Goal: Ask a question: Seek information or help from site administrators or community

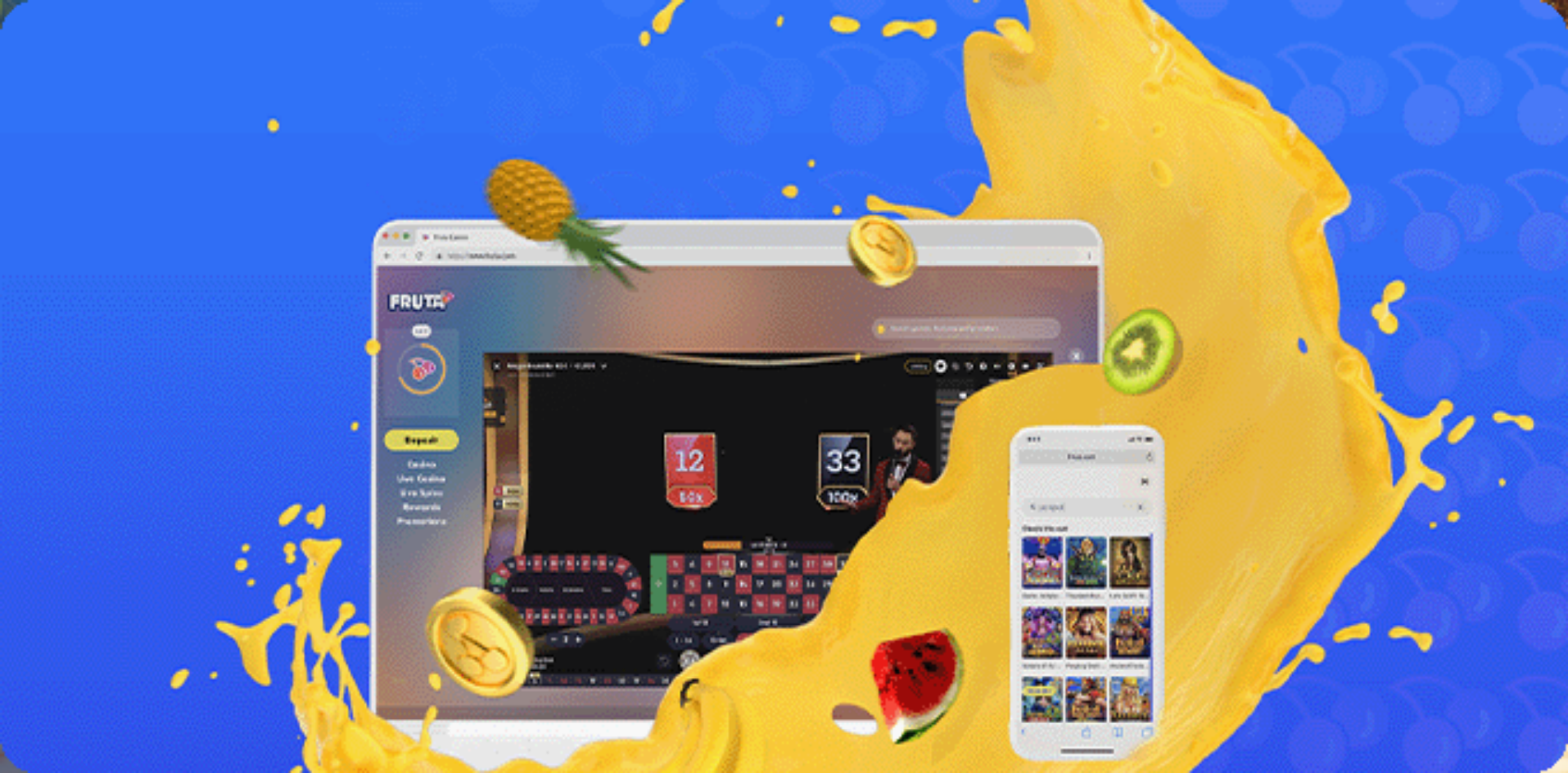
click at [77, 240] on span "Kasino" at bounding box center [57, 232] width 36 height 14
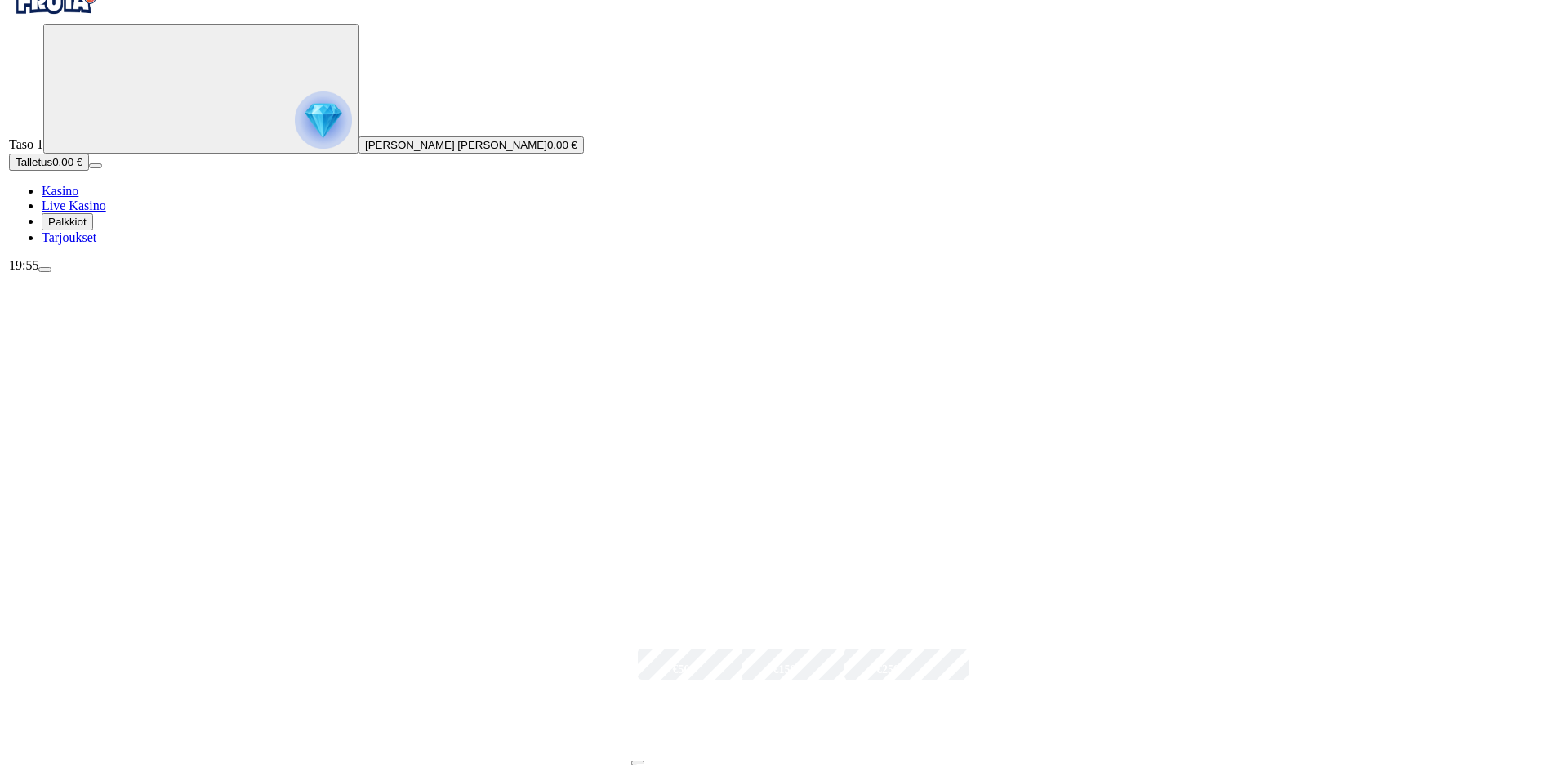
scroll to position [163, 0]
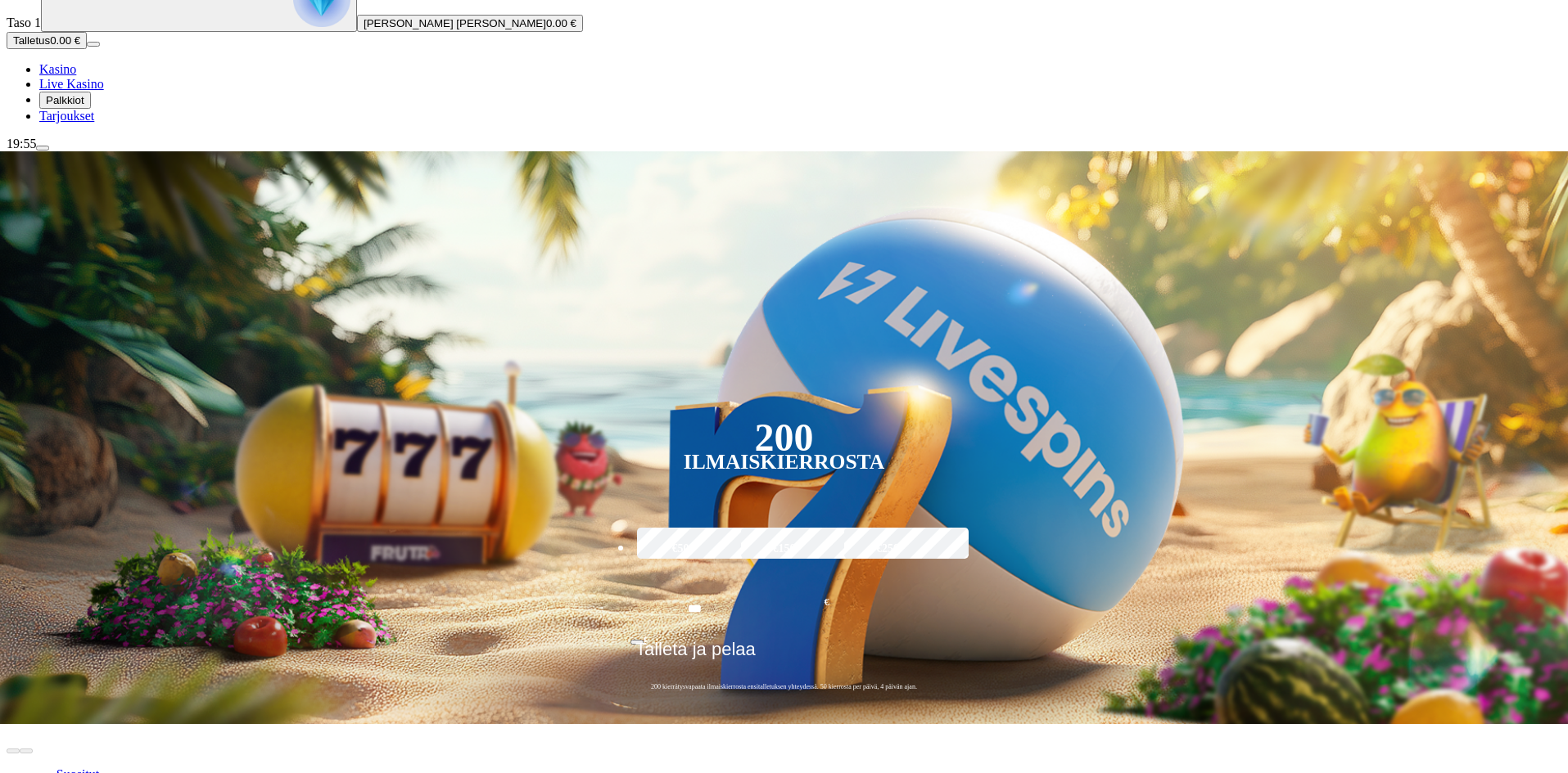
click at [364, 30] on span "[PERSON_NAME] [PERSON_NAME]" at bounding box center [455, 23] width 183 height 12
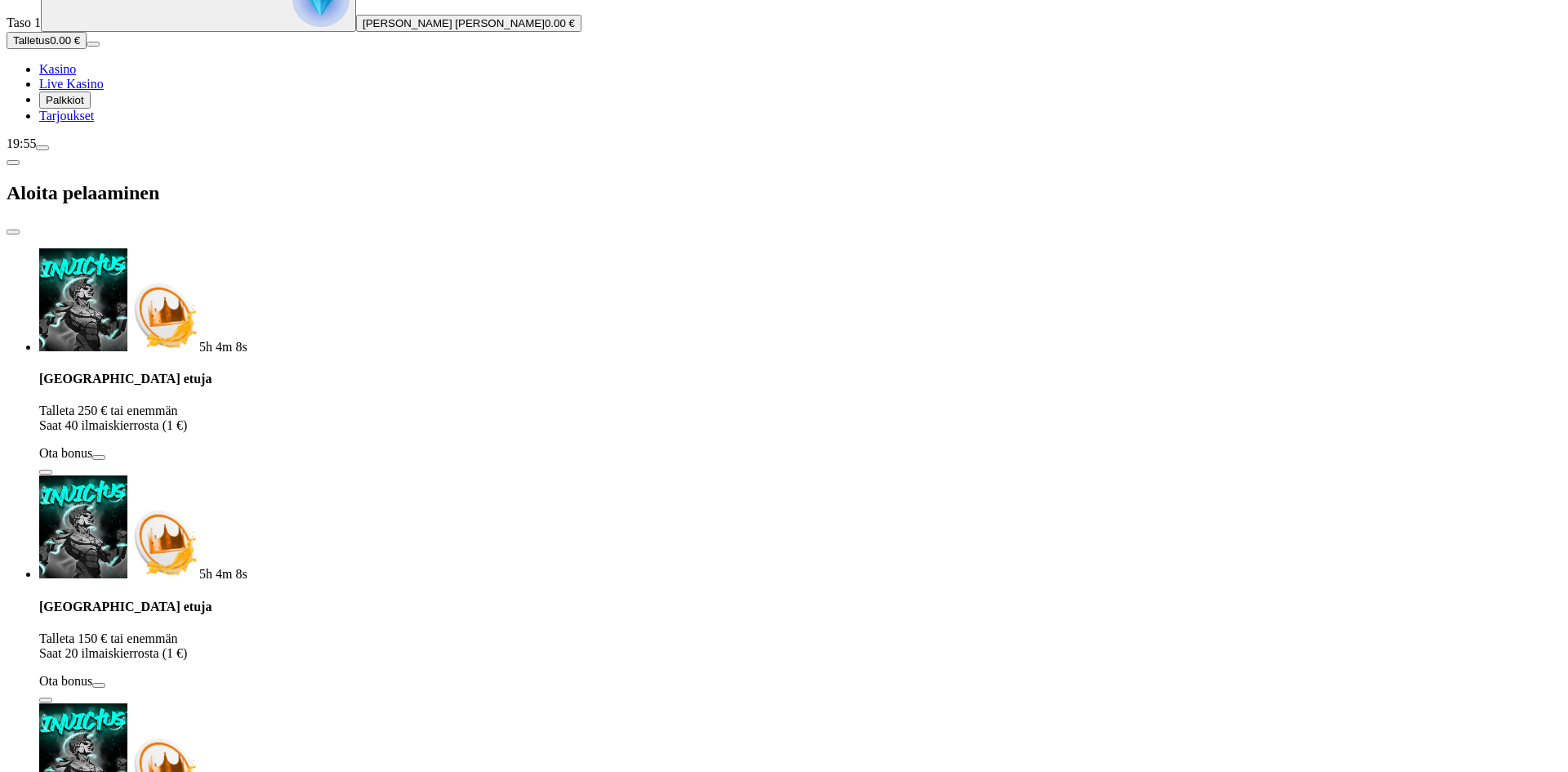
click at [363, 30] on span "[PERSON_NAME] [PERSON_NAME]" at bounding box center [454, 23] width 182 height 12
click at [42, 148] on span "menu icon" at bounding box center [42, 148] width 0 height 0
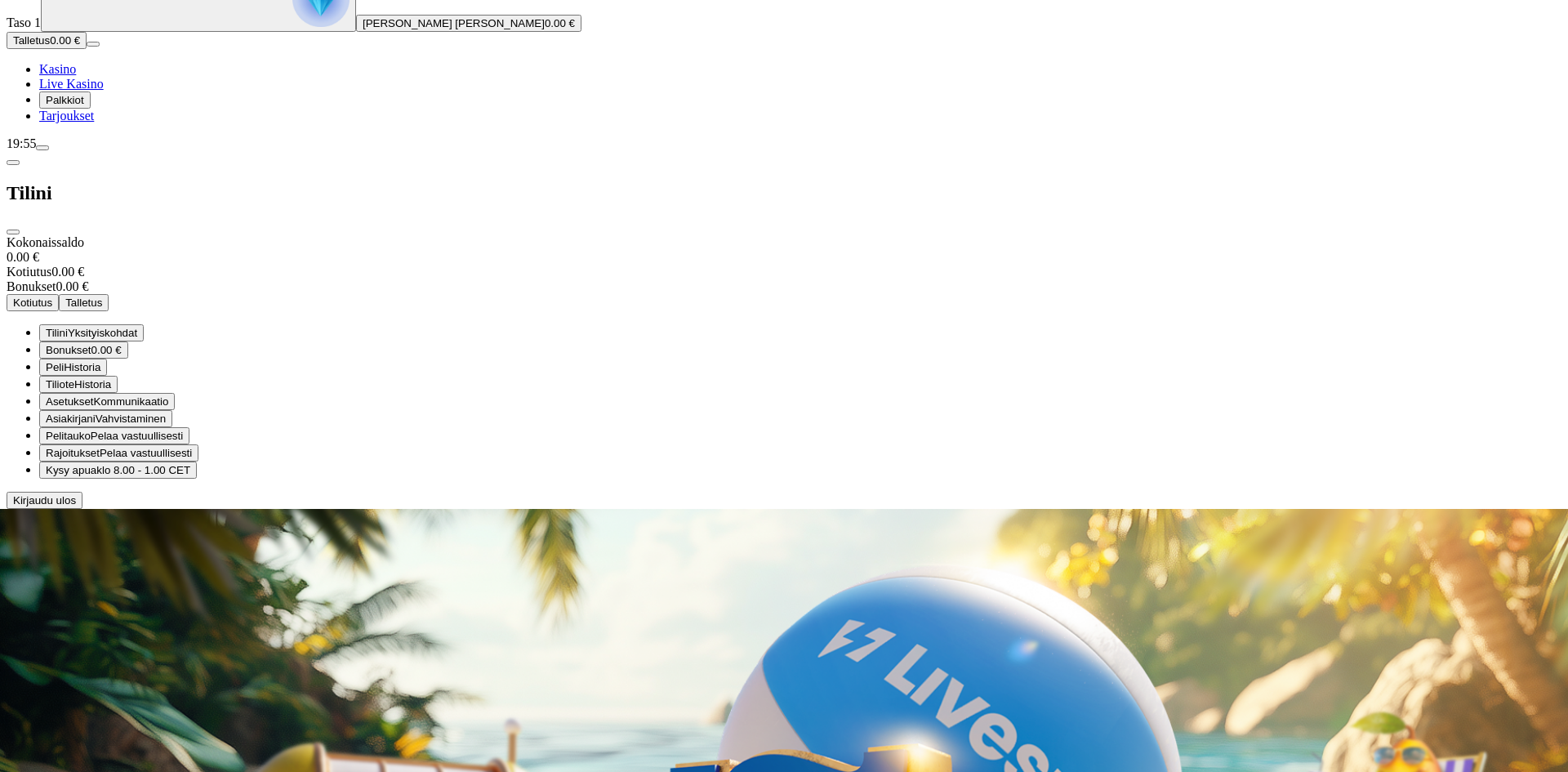
click at [76, 506] on span "Kirjaudu ulos" at bounding box center [45, 501] width 63 height 12
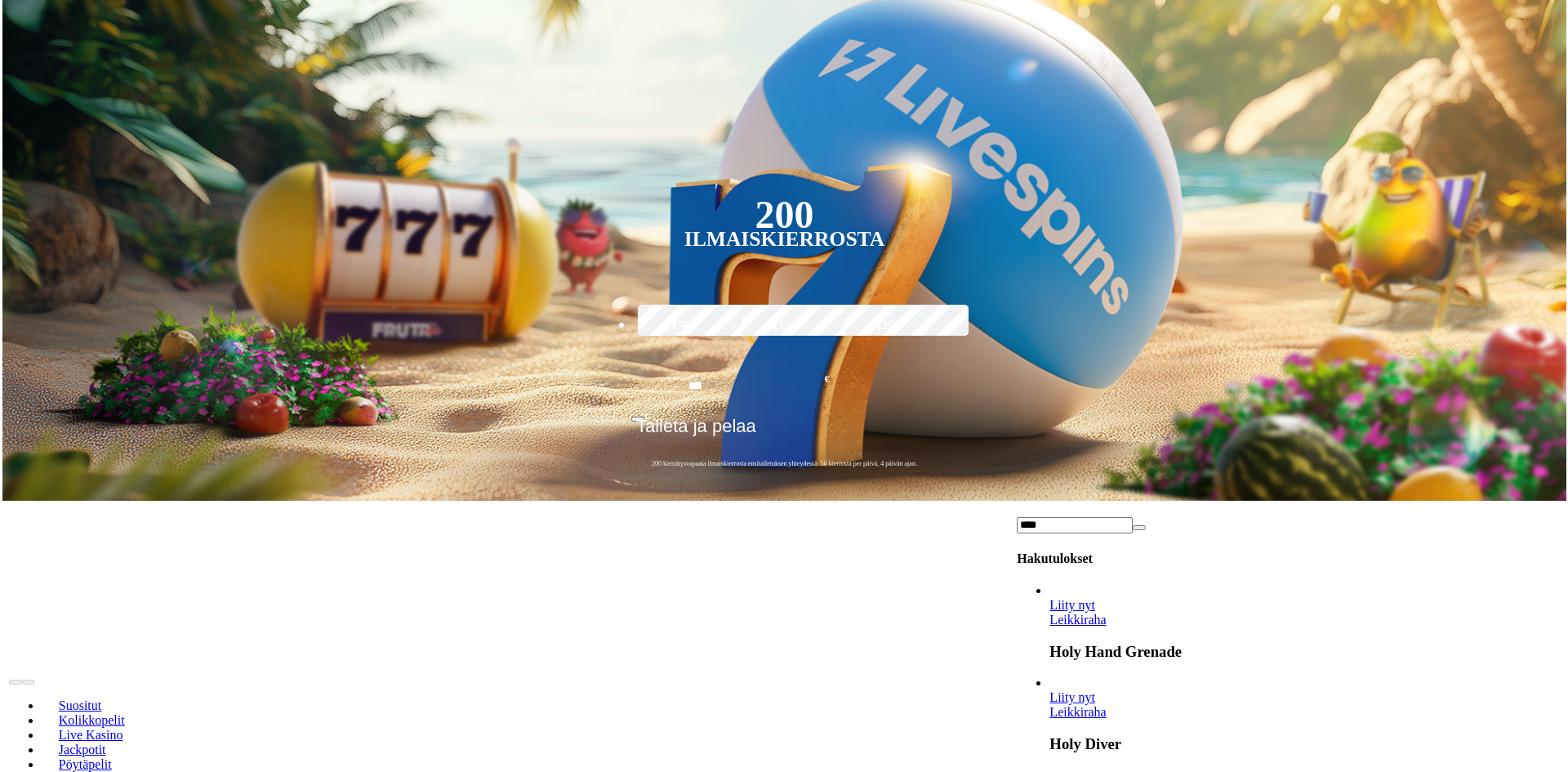
scroll to position [246, 0]
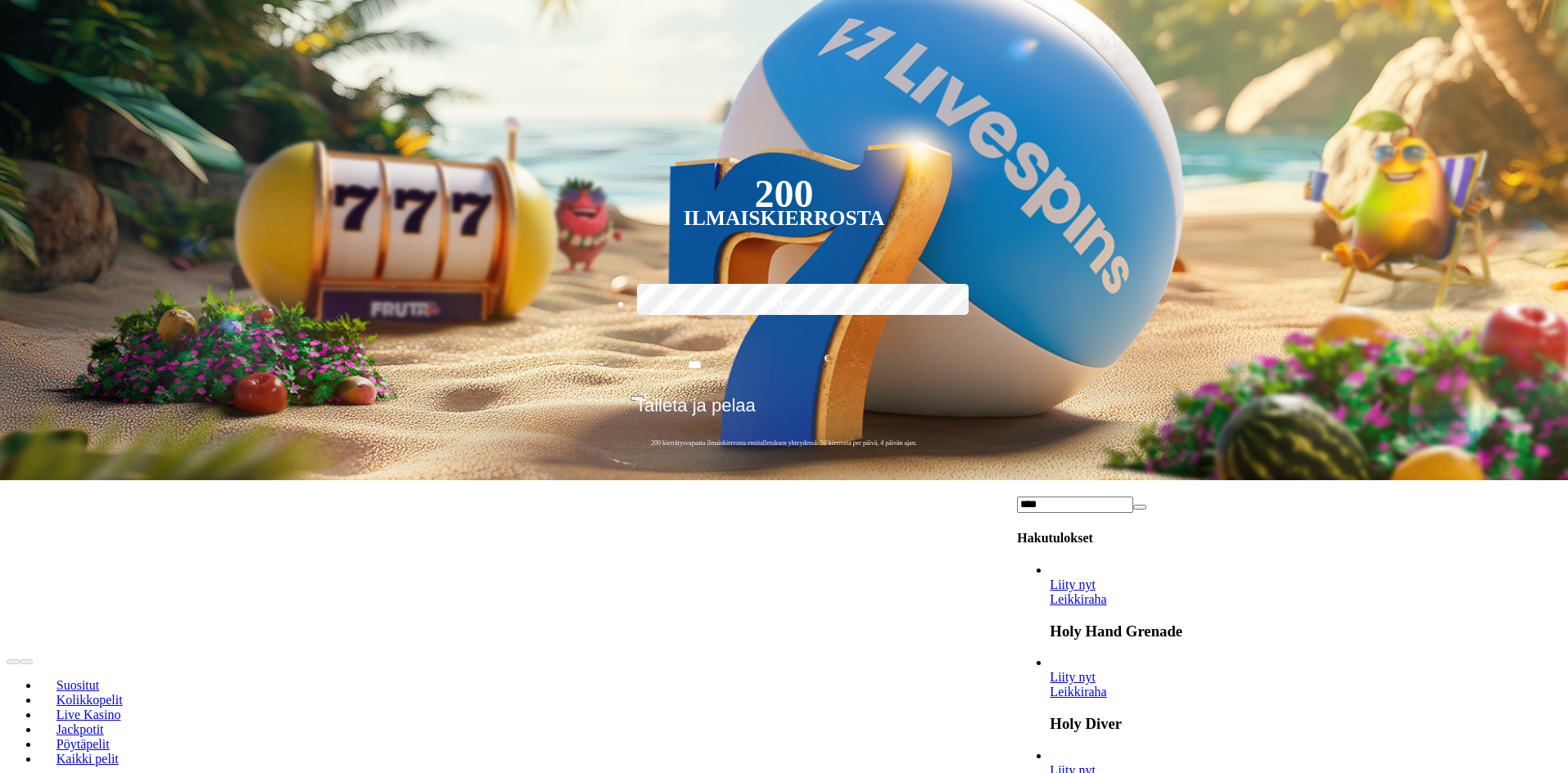
type input "****"
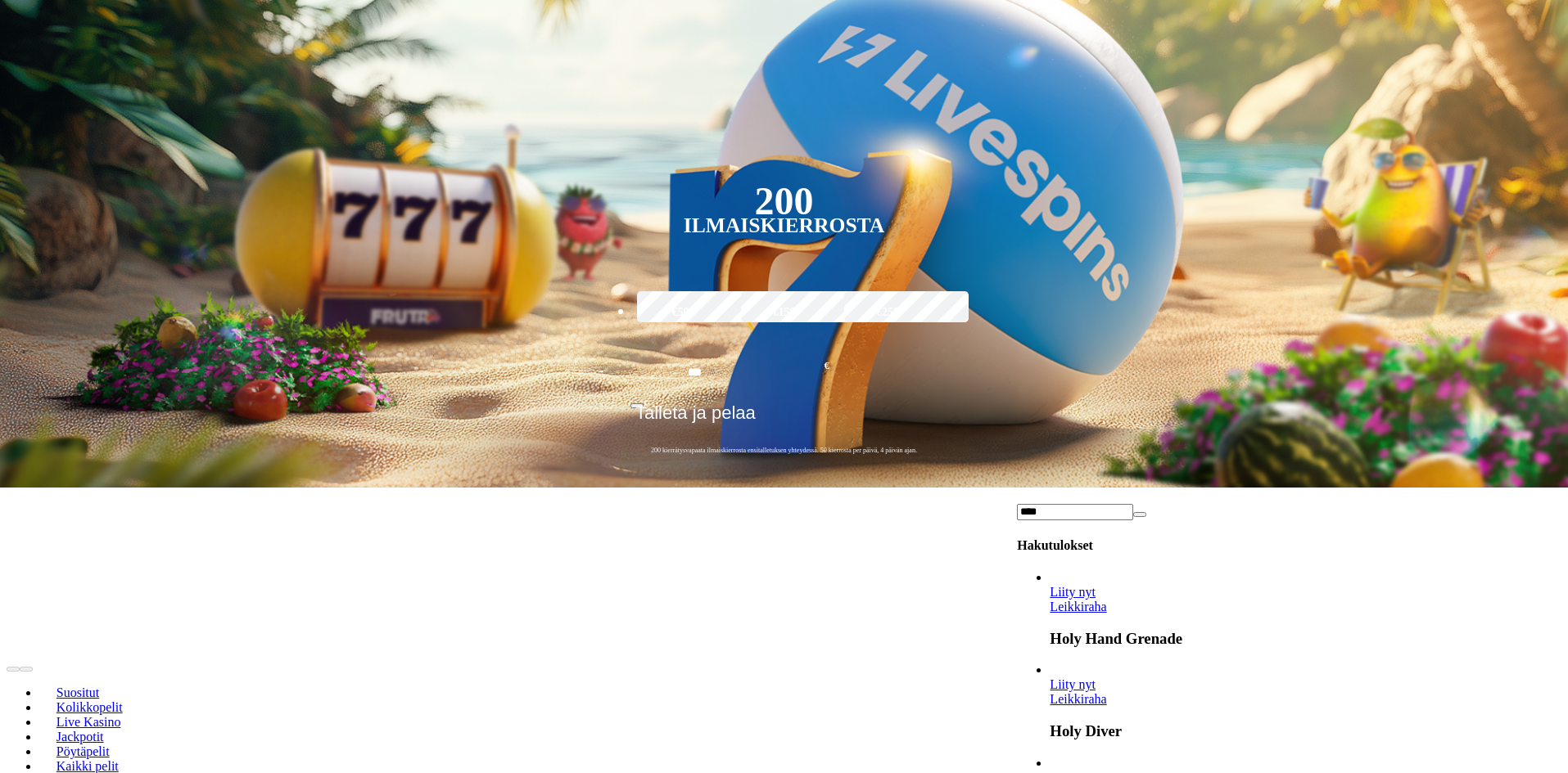
scroll to position [246, 0]
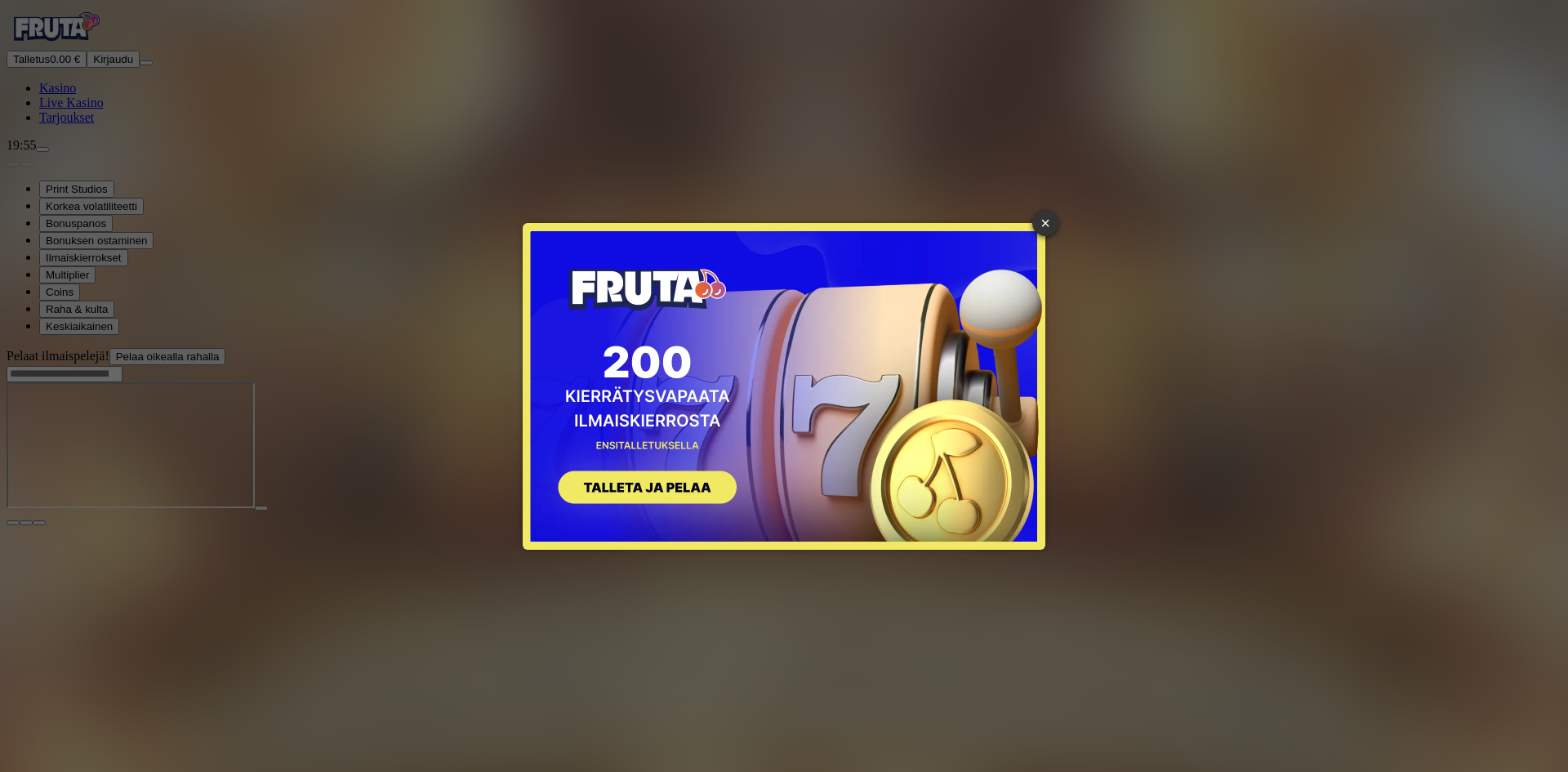
drag, startPoint x: 566, startPoint y: 3, endPoint x: 1055, endPoint y: 216, distance: 533.4
click at [1055, 216] on link "×" at bounding box center [1045, 223] width 26 height 26
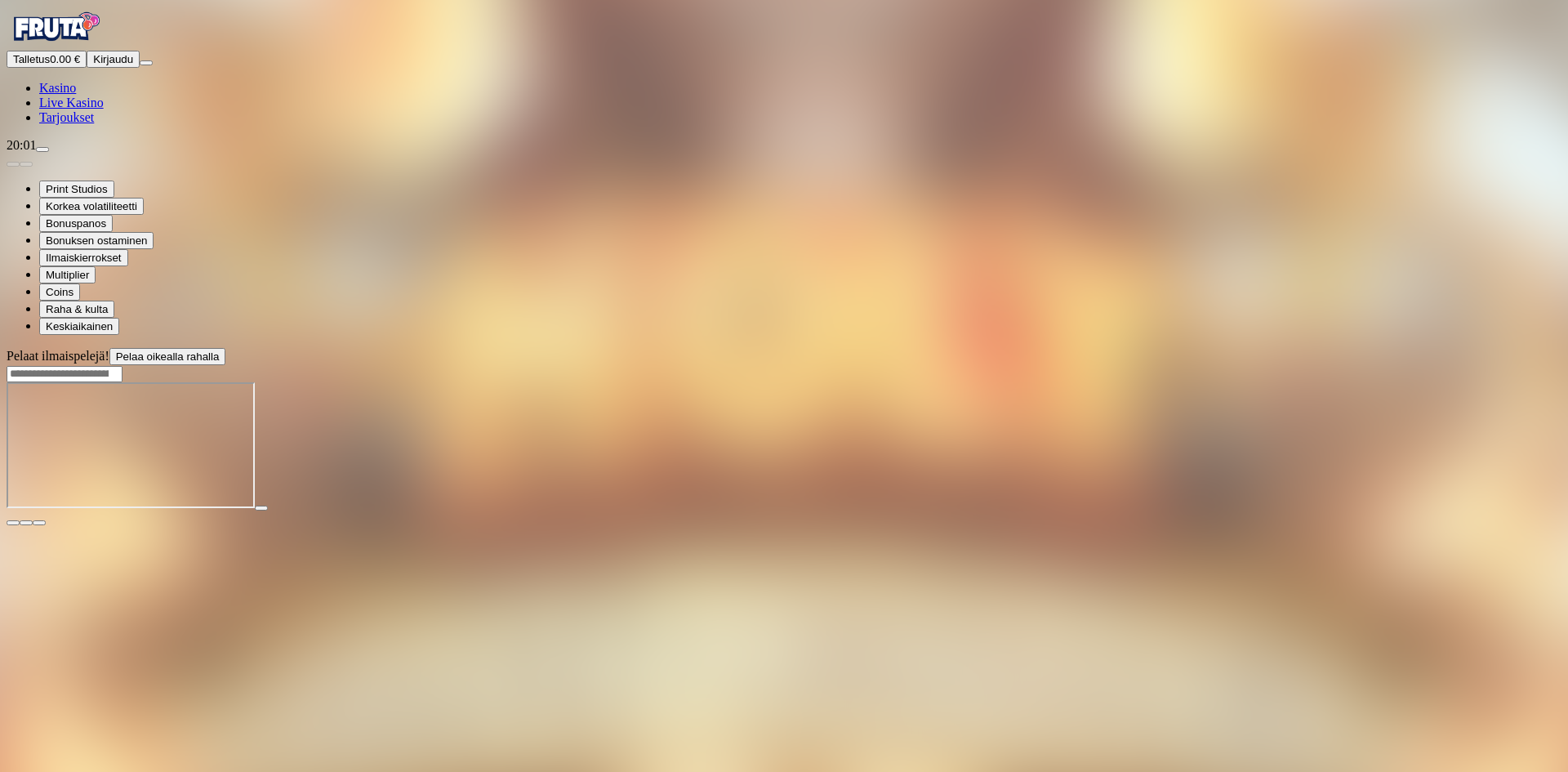
click at [76, 95] on span "Kasino" at bounding box center [57, 88] width 36 height 14
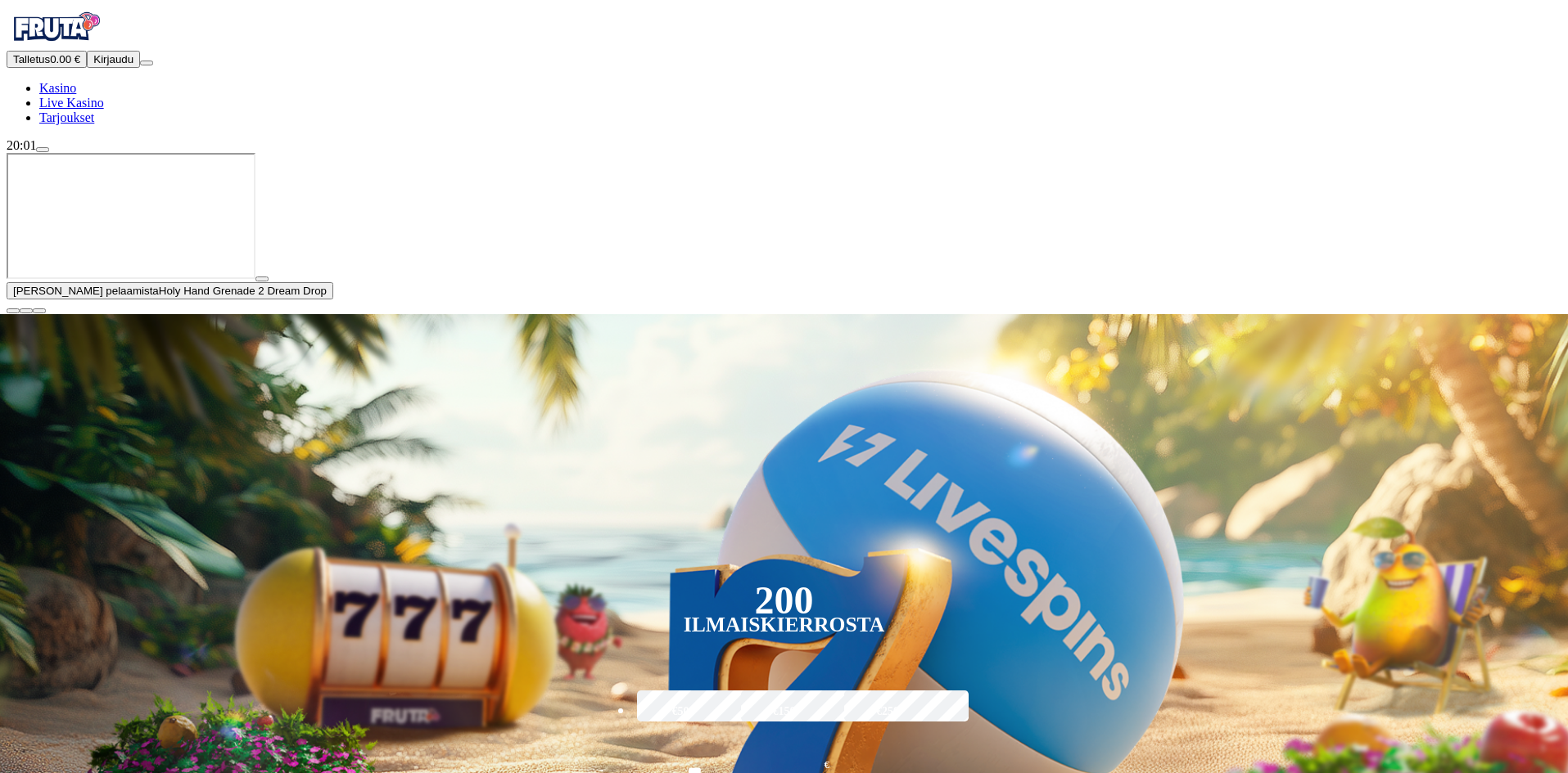
click at [111, 65] on span "Kirjaudu" at bounding box center [114, 59] width 40 height 12
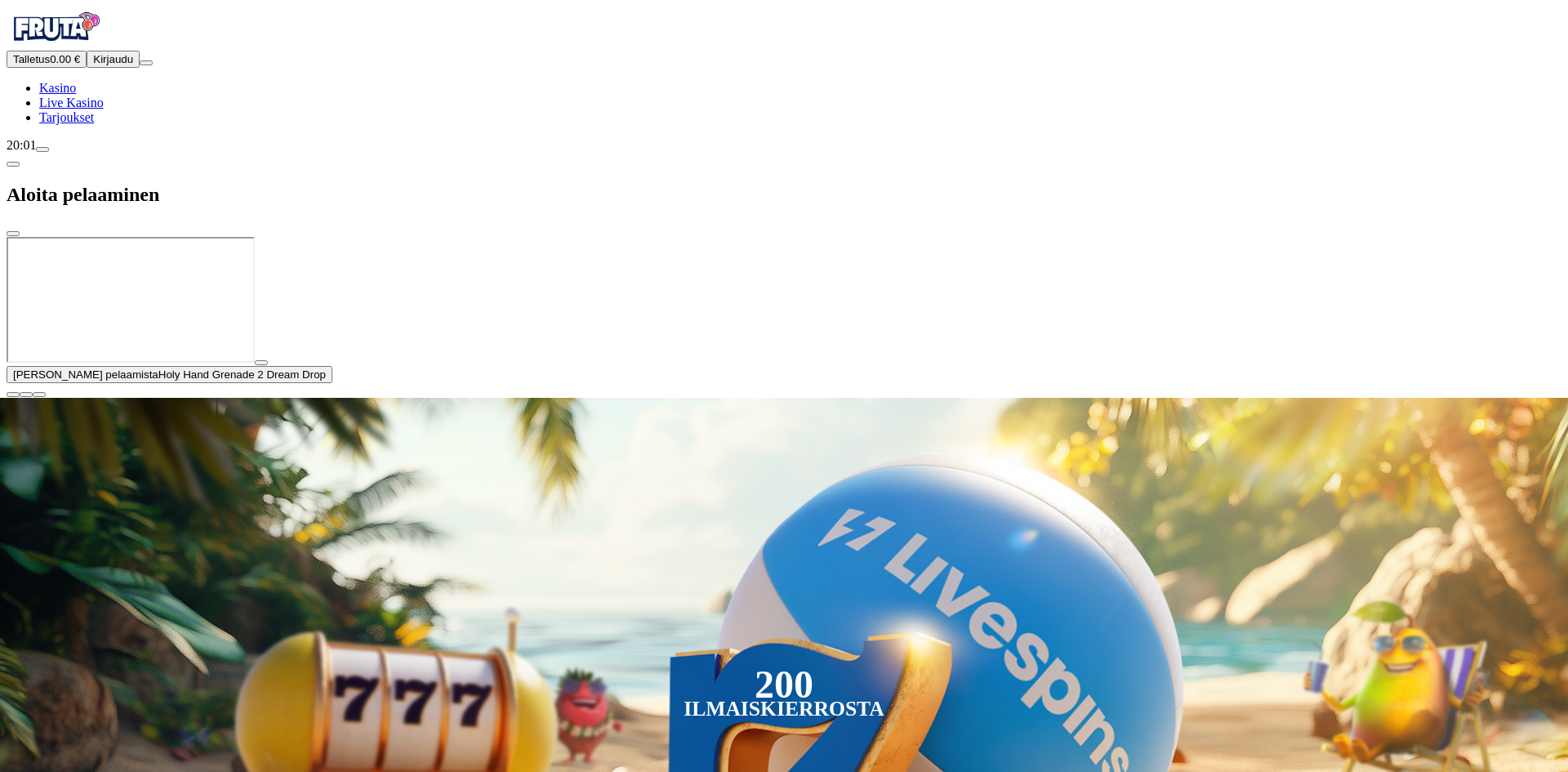
click at [42, 150] on span "chat icon" at bounding box center [42, 150] width 0 height 0
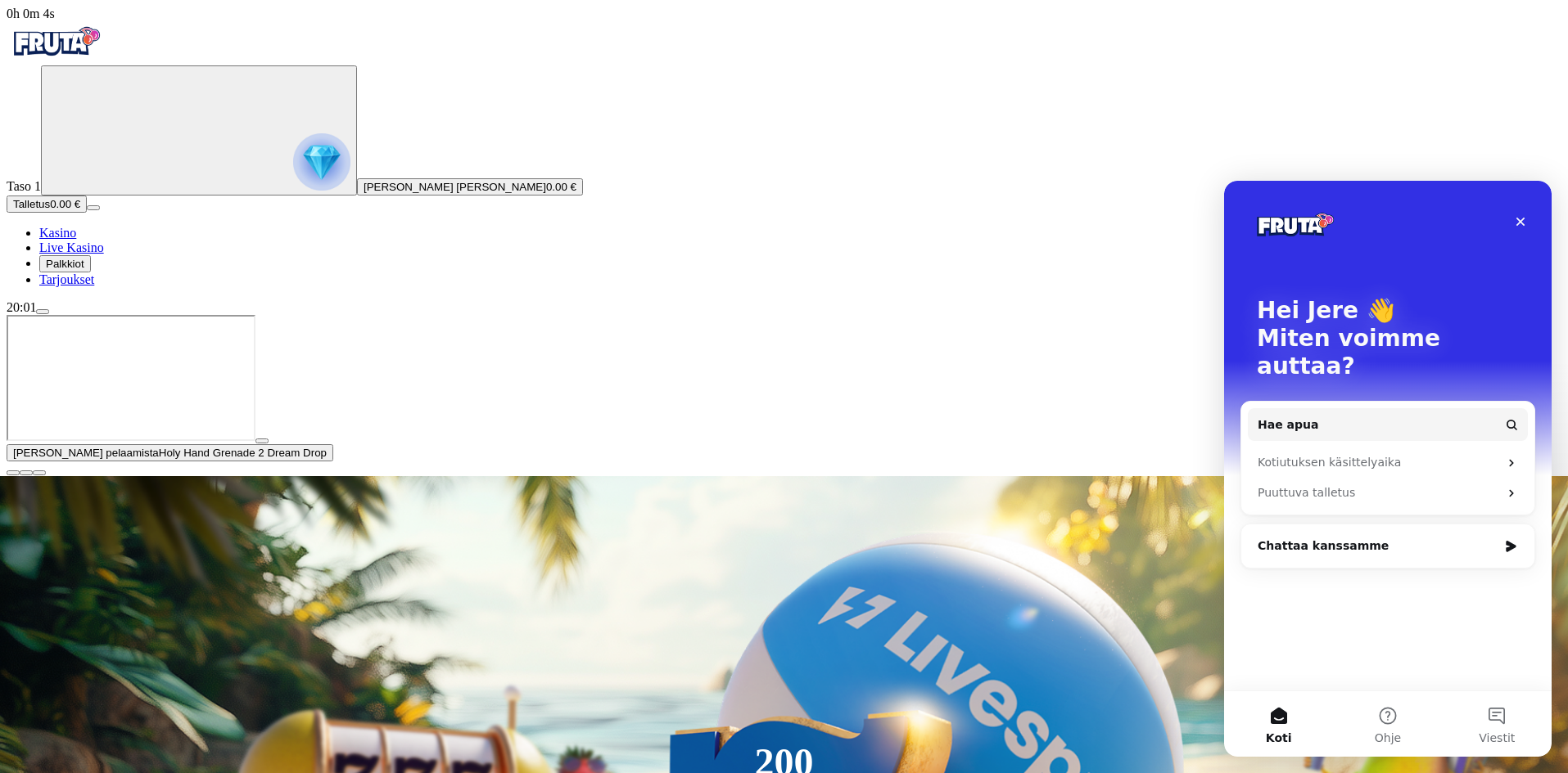
click at [1339, 538] on div "Chattaa kanssamme" at bounding box center [1378, 546] width 240 height 17
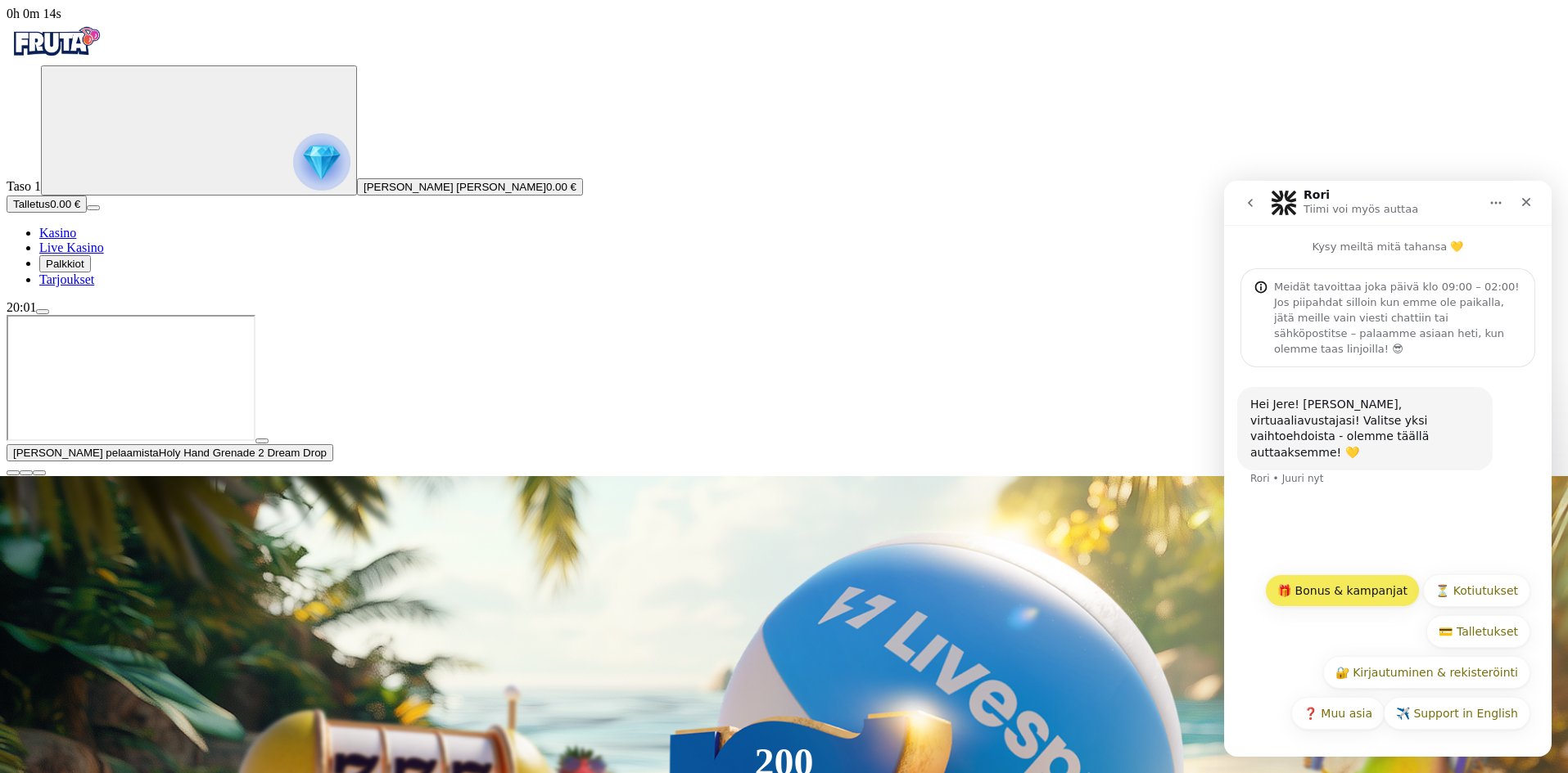
click at [1362, 591] on button "🎁 Bonus & kampanjat" at bounding box center [1343, 590] width 155 height 33
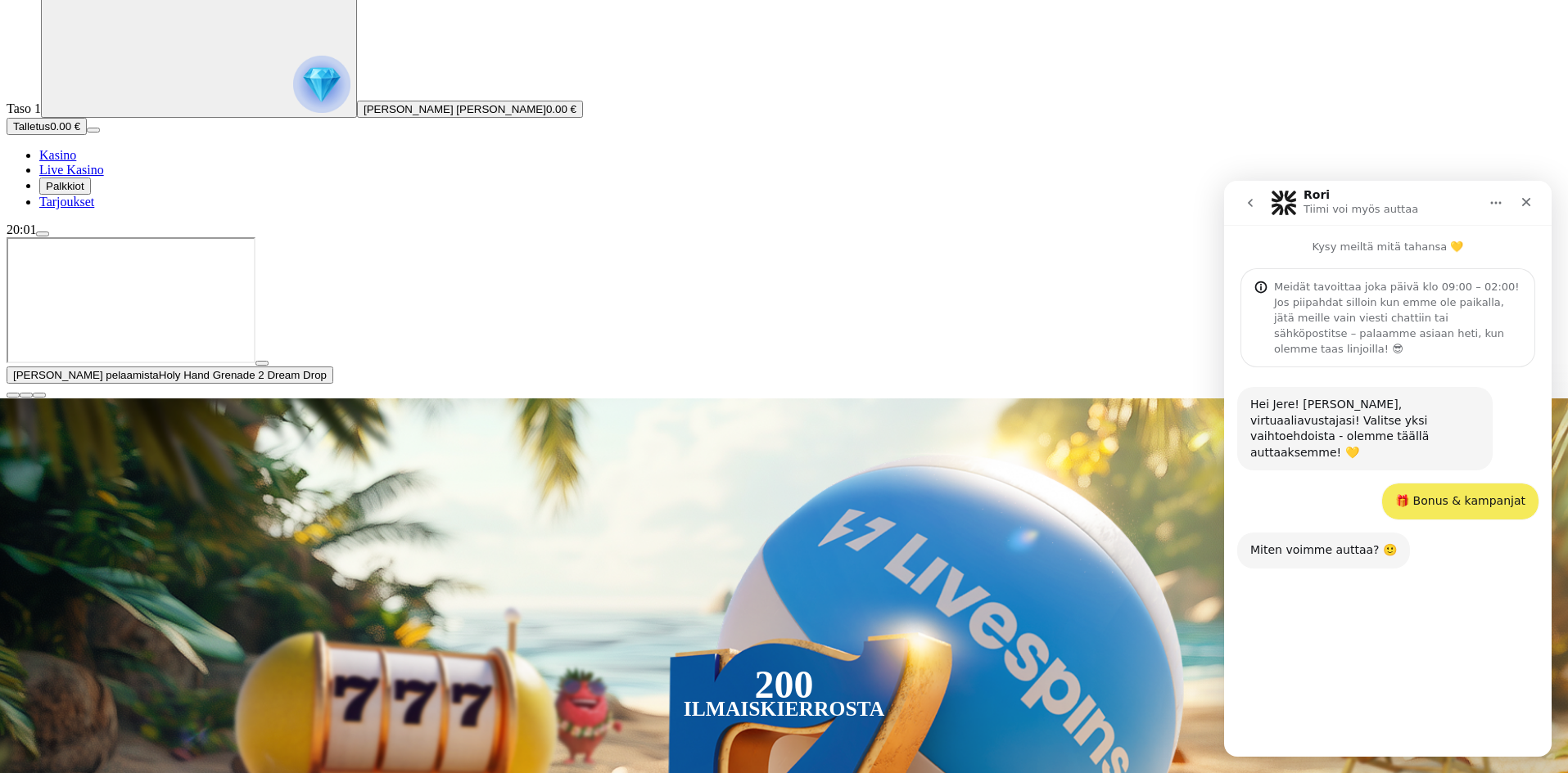
scroll to position [82, 0]
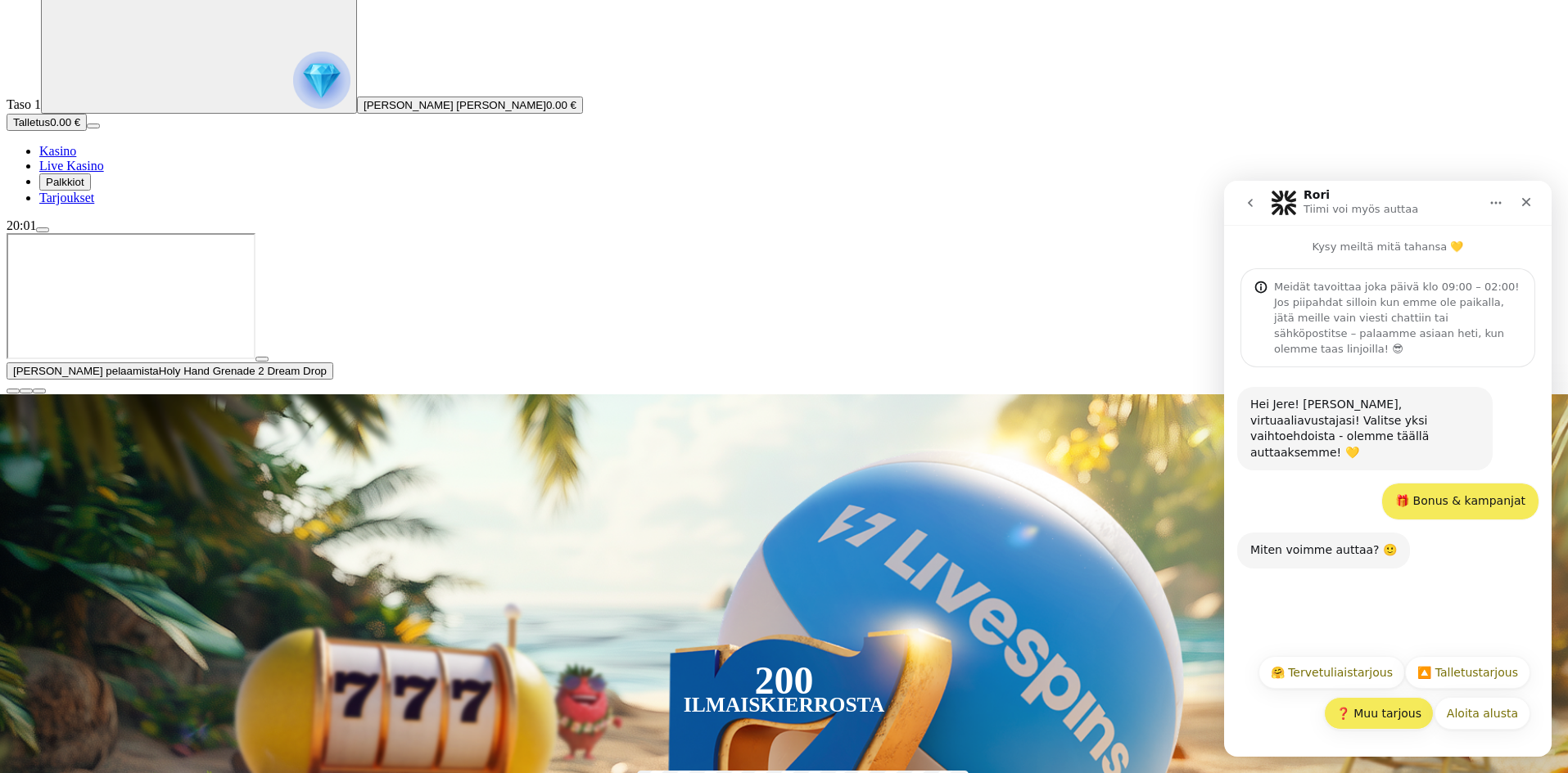
click at [1398, 716] on button "❓ Muu tarjous" at bounding box center [1378, 714] width 110 height 33
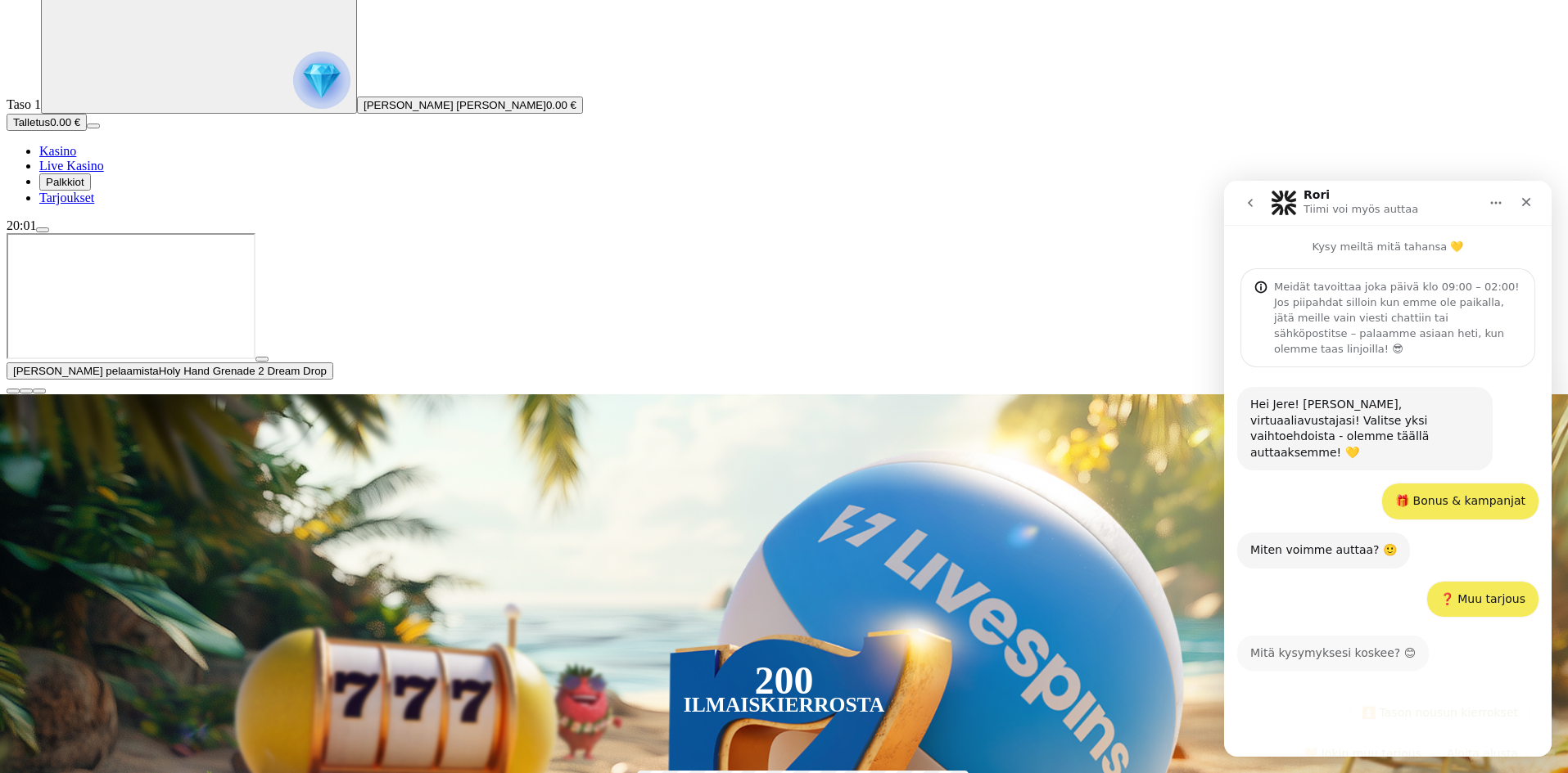
scroll to position [9, 0]
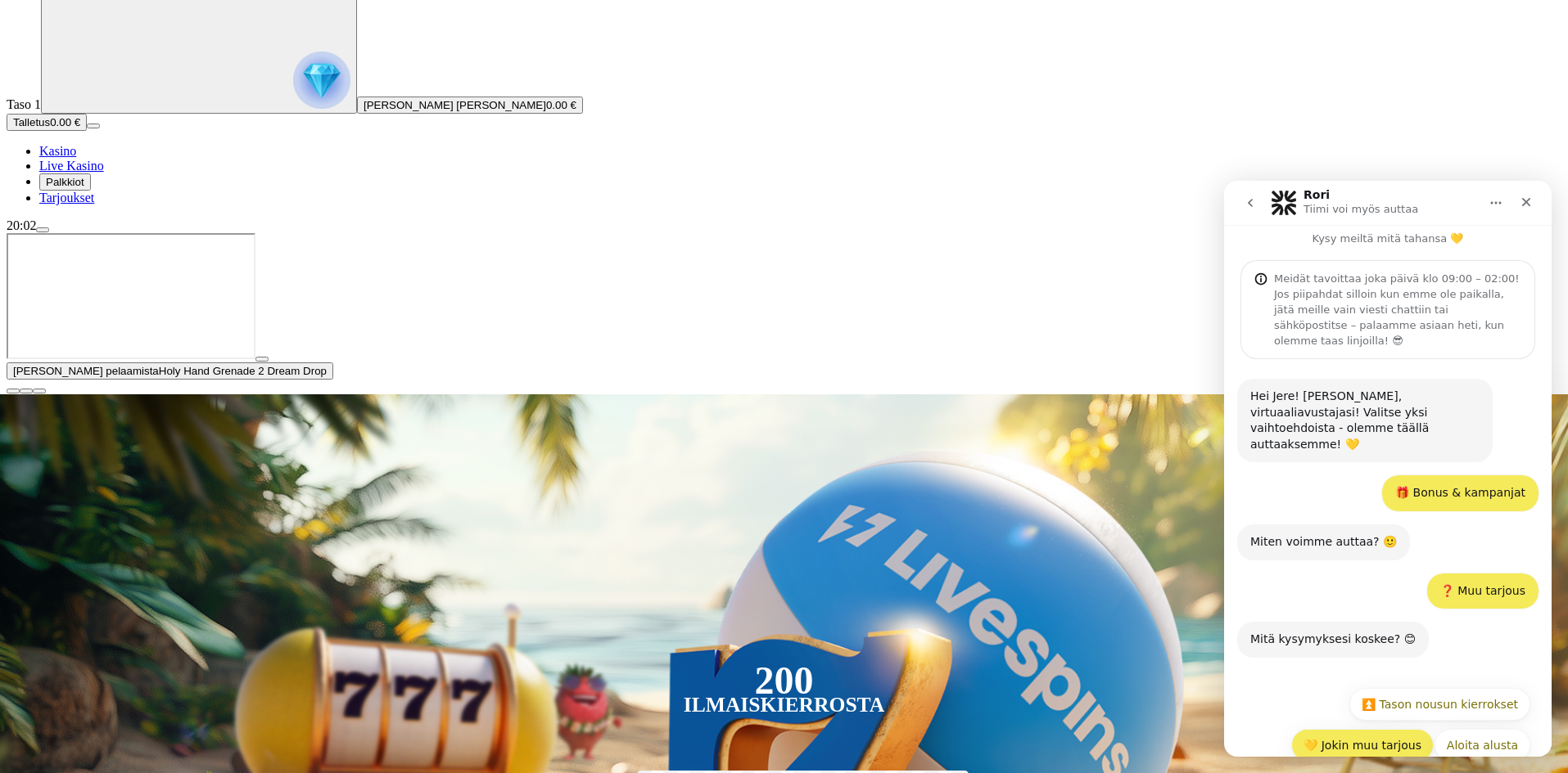
click at [1370, 729] on button "💛 Jokin muu tarjous" at bounding box center [1362, 745] width 143 height 33
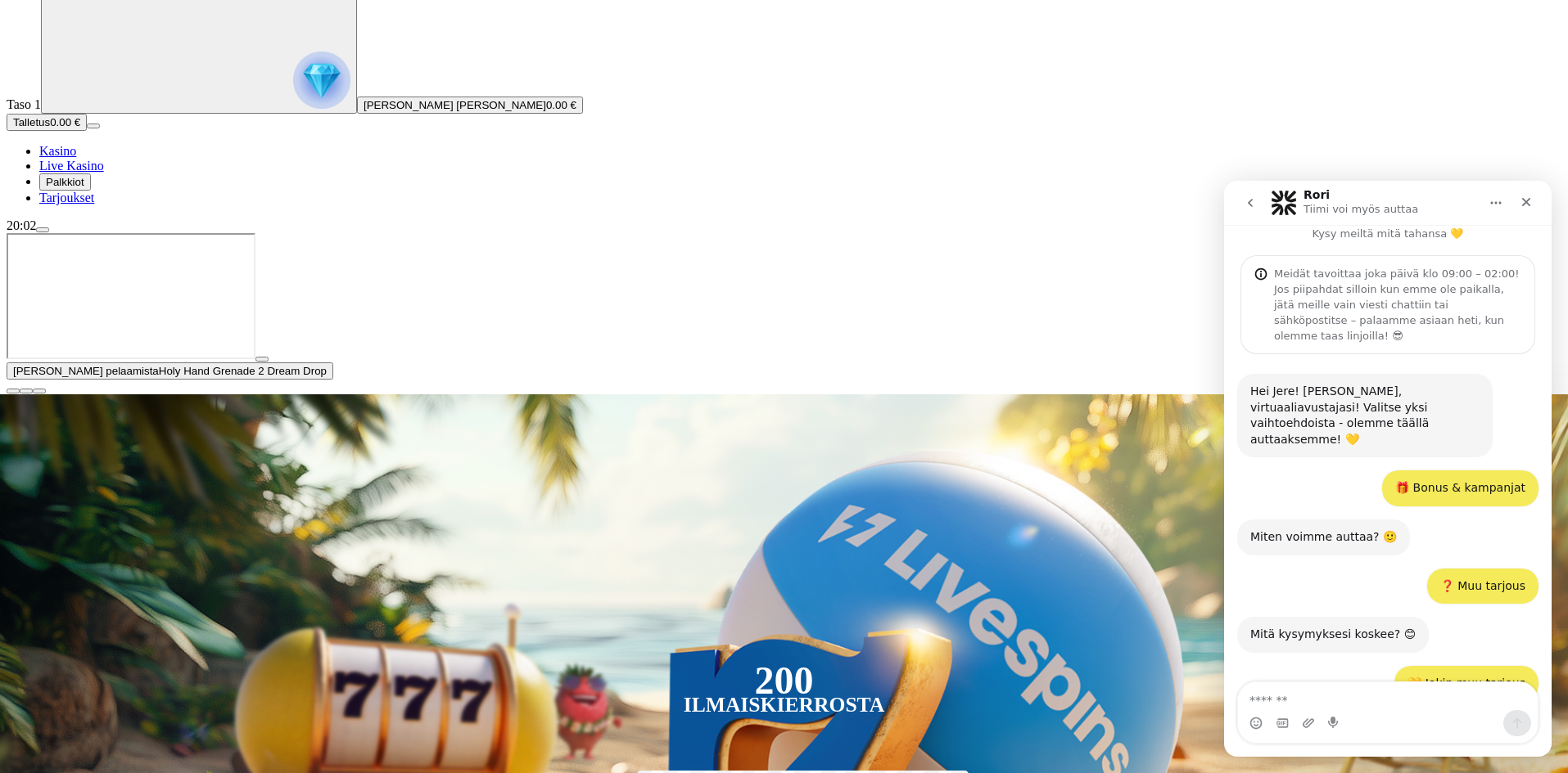
scroll to position [83, 0]
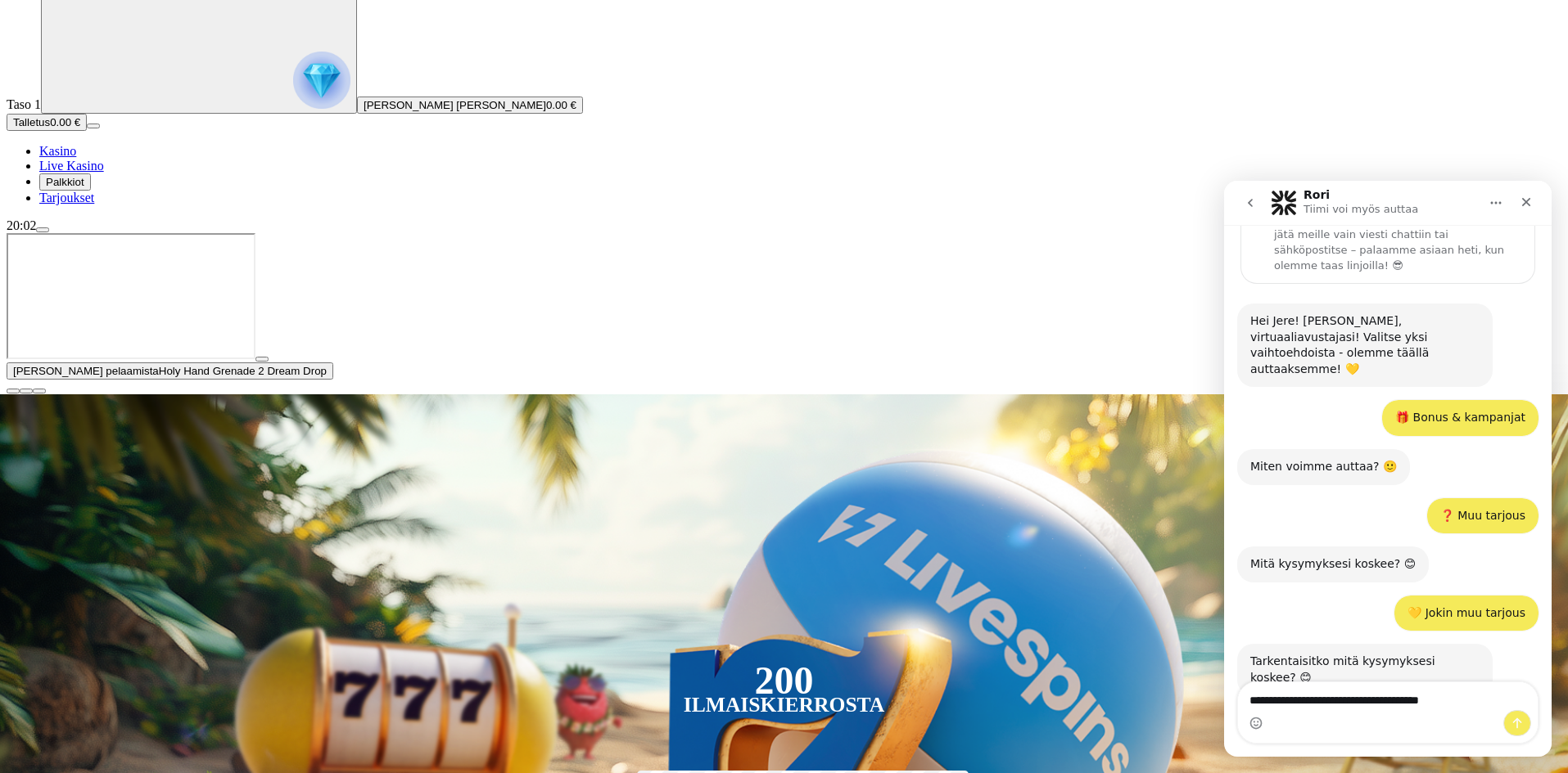
type textarea "**********"
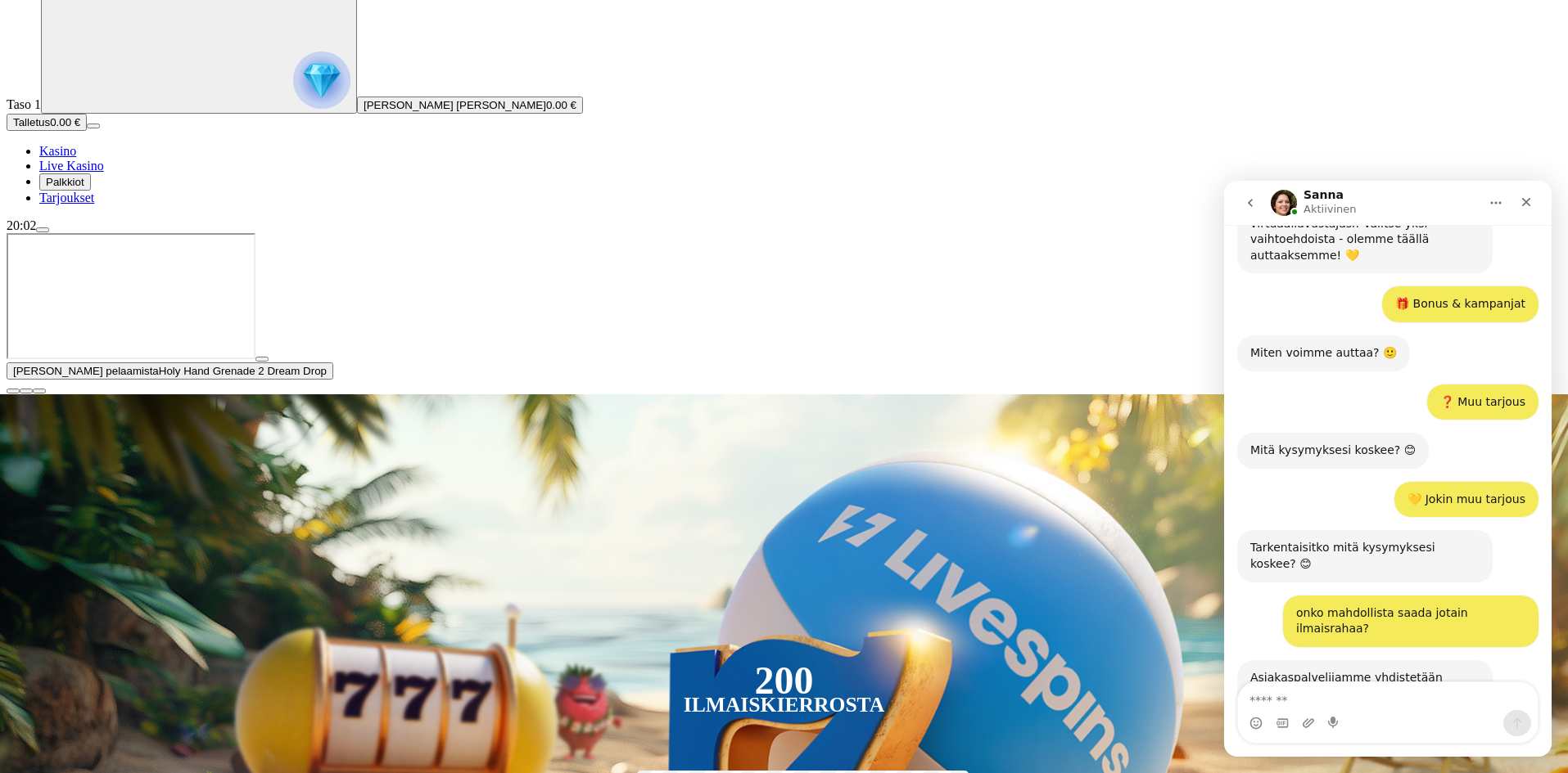
scroll to position [284, 0]
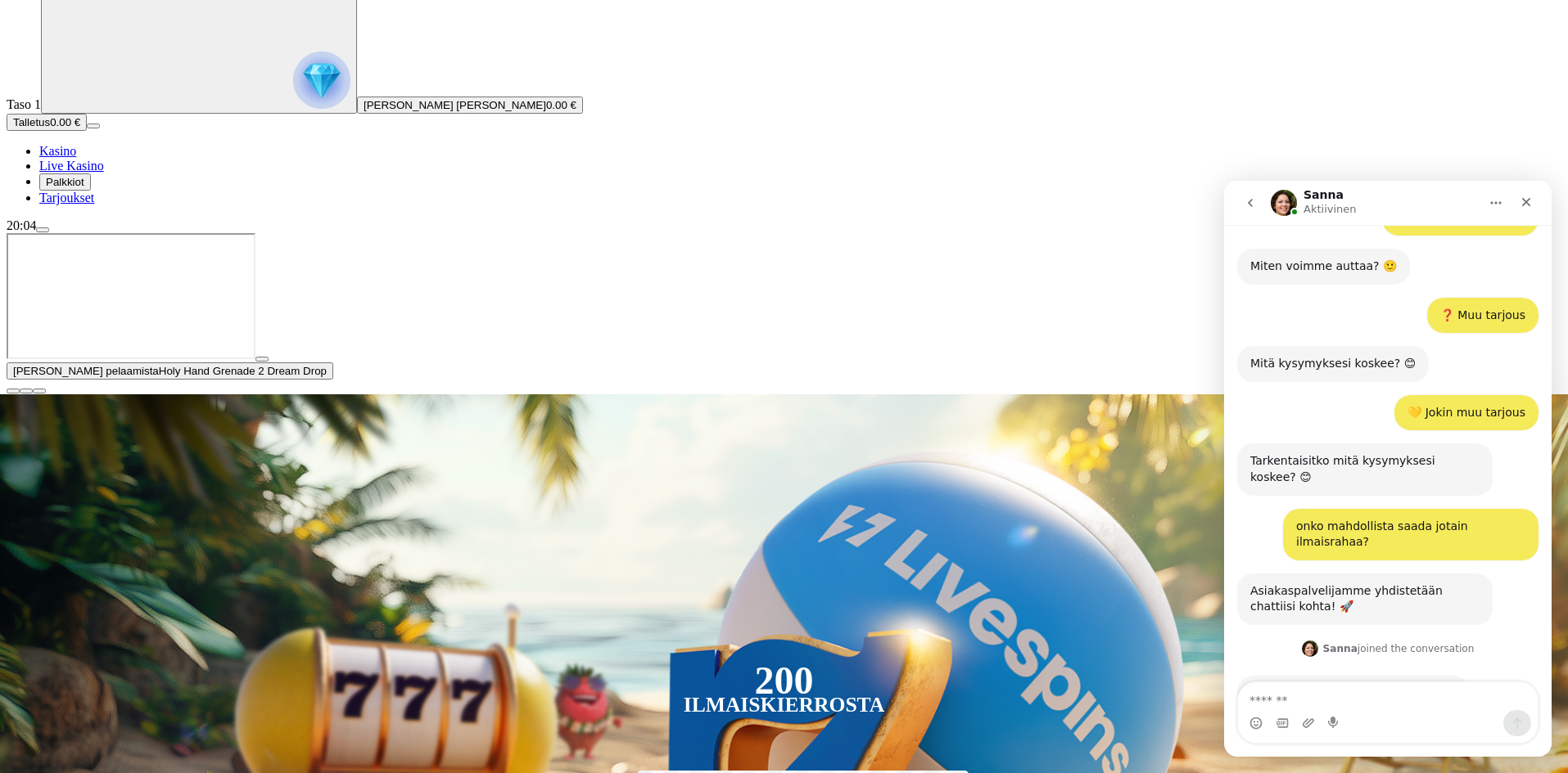
click at [1367, 676] on div "Hei Jere, hetki niin tarkistan tilisi! 😊 Sanna • 2 m sitten" at bounding box center [1387, 712] width 302 height 72
click at [1389, 686] on div "Hei Jere, hetki niin tarkistan tilisi! 😊" at bounding box center [1354, 694] width 207 height 16
click at [1362, 693] on textarea "Viesti…" at bounding box center [1387, 696] width 300 height 28
click at [1369, 676] on div "Hei Jere, hetki niin tarkistan tilisi! 😊 Sanna • 4 m sitten" at bounding box center [1387, 712] width 302 height 72
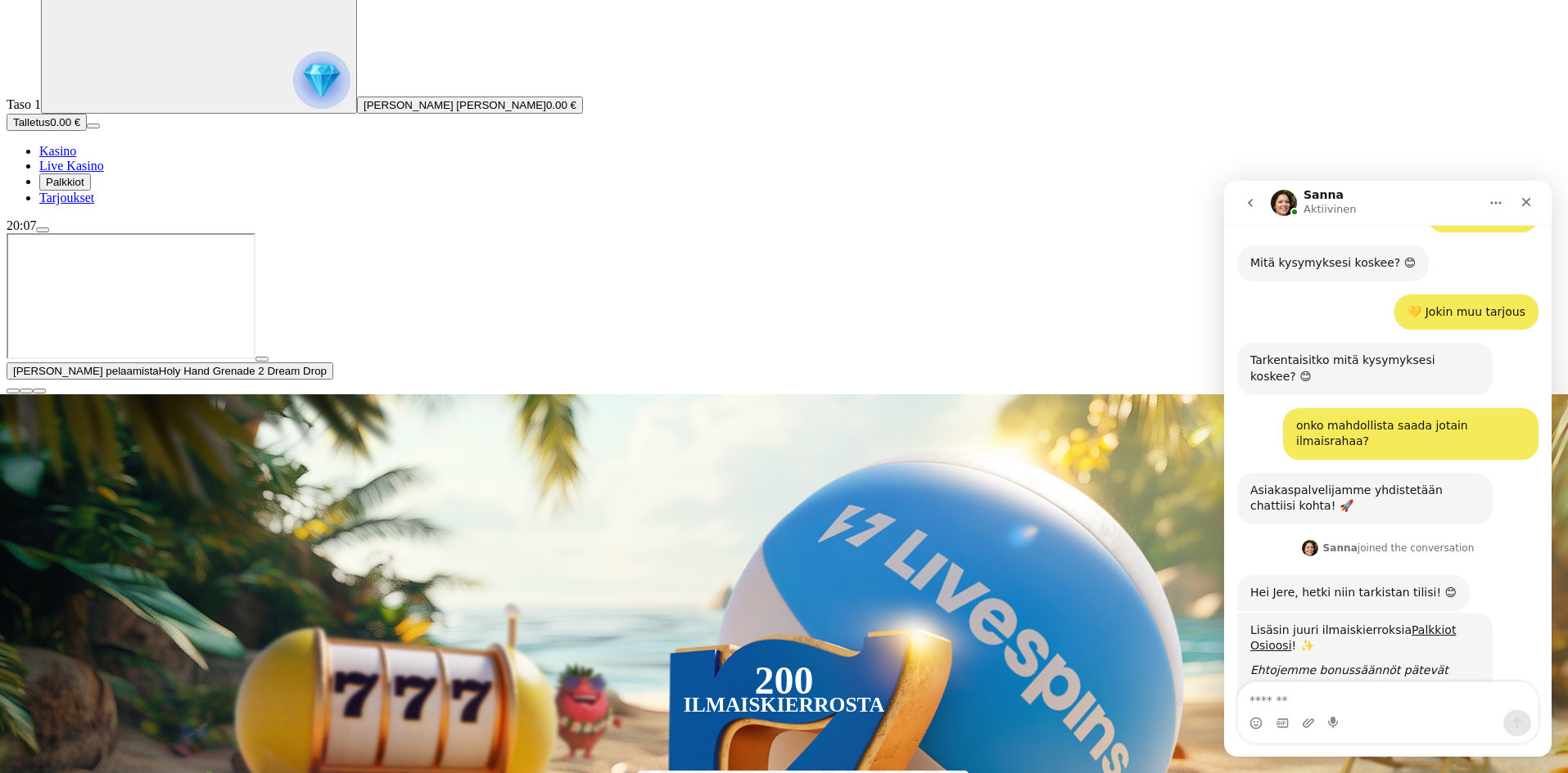
scroll to position [386, 0]
click at [1320, 704] on textarea "Viesti…" at bounding box center [1387, 696] width 300 height 28
type textarea "******"
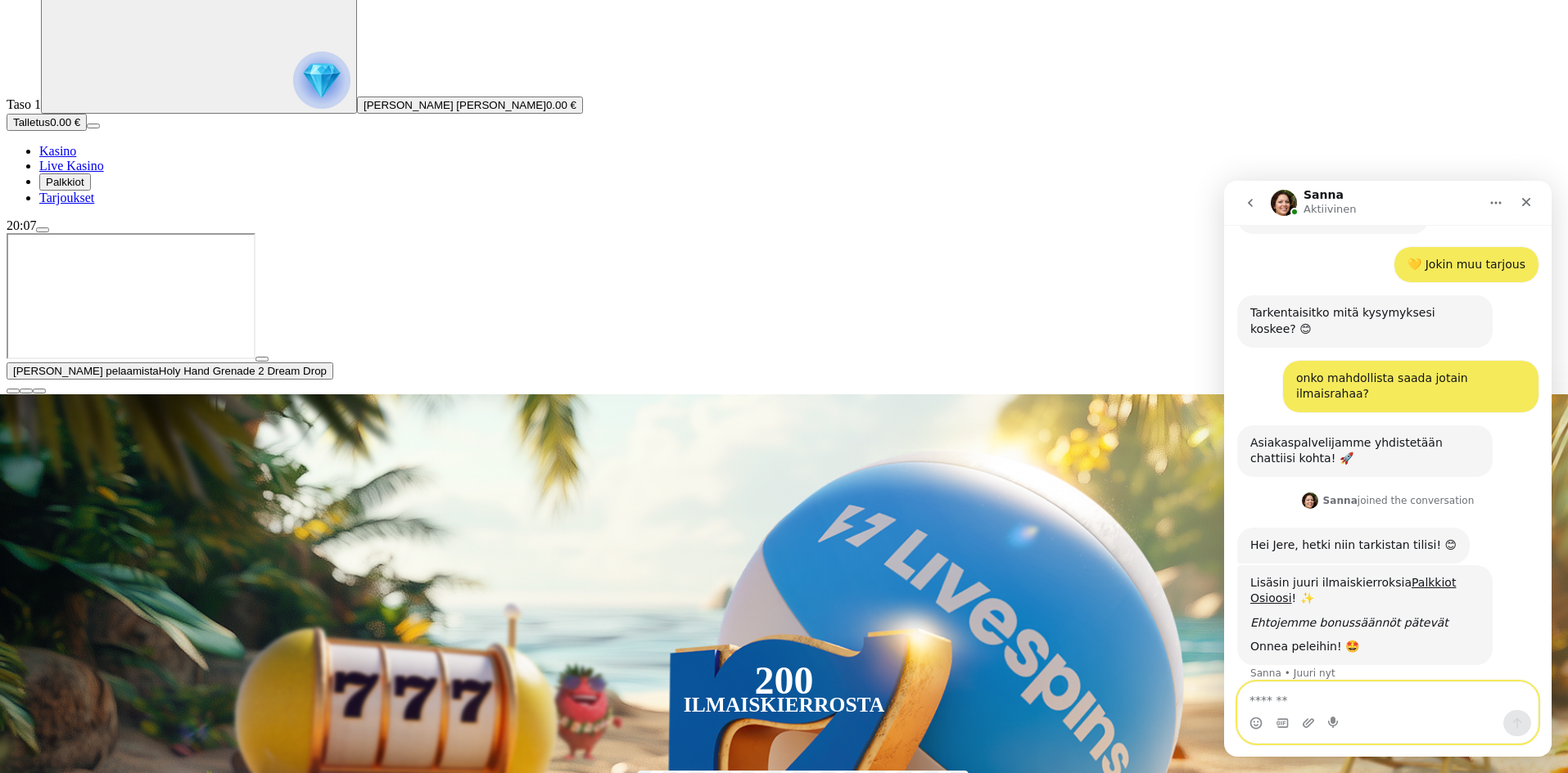
scroll to position [434, 0]
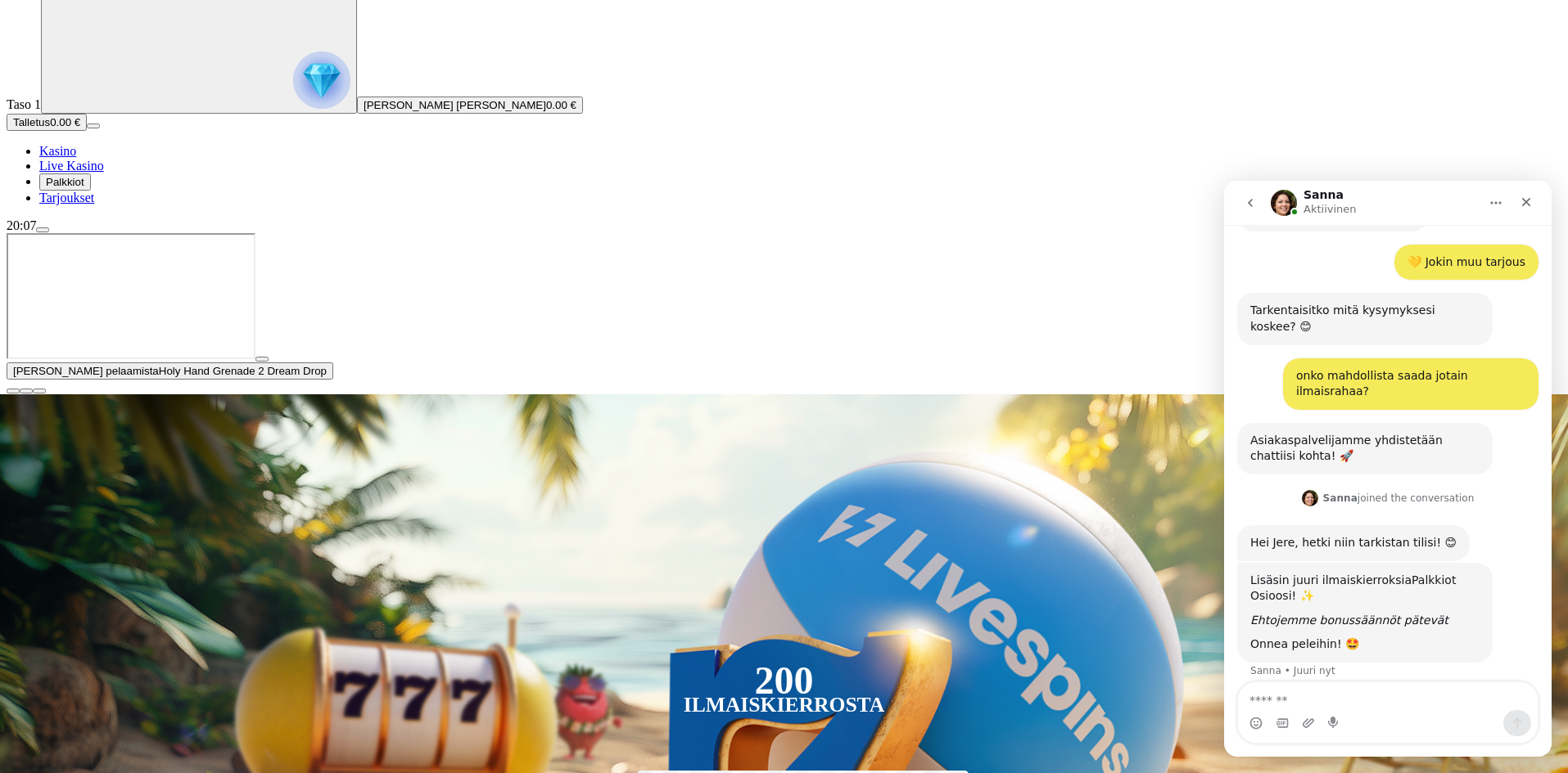
click at [1436, 574] on link "Palkkiot Osioosi" at bounding box center [1353, 588] width 206 height 30
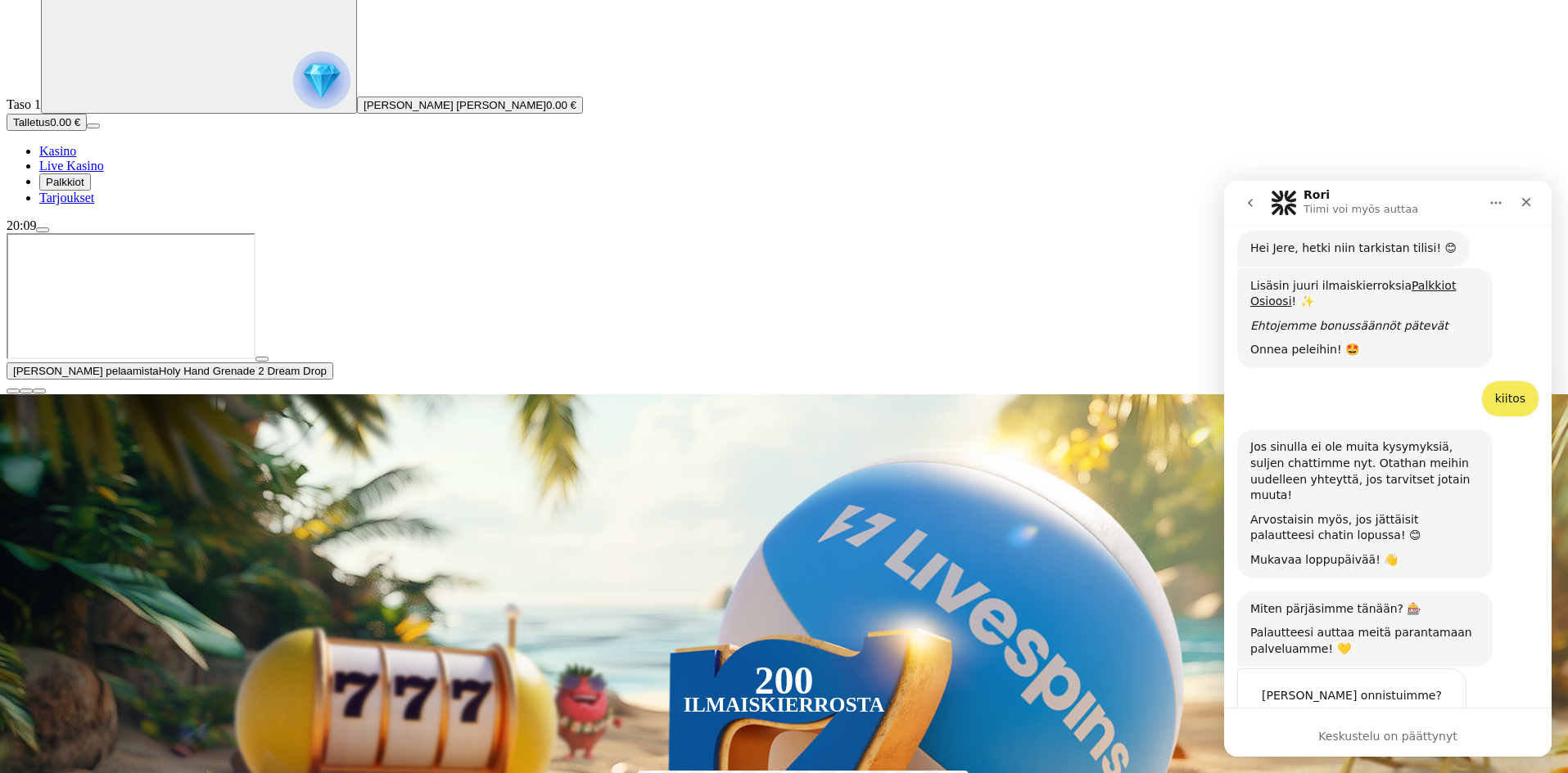
scroll to position [740, 0]
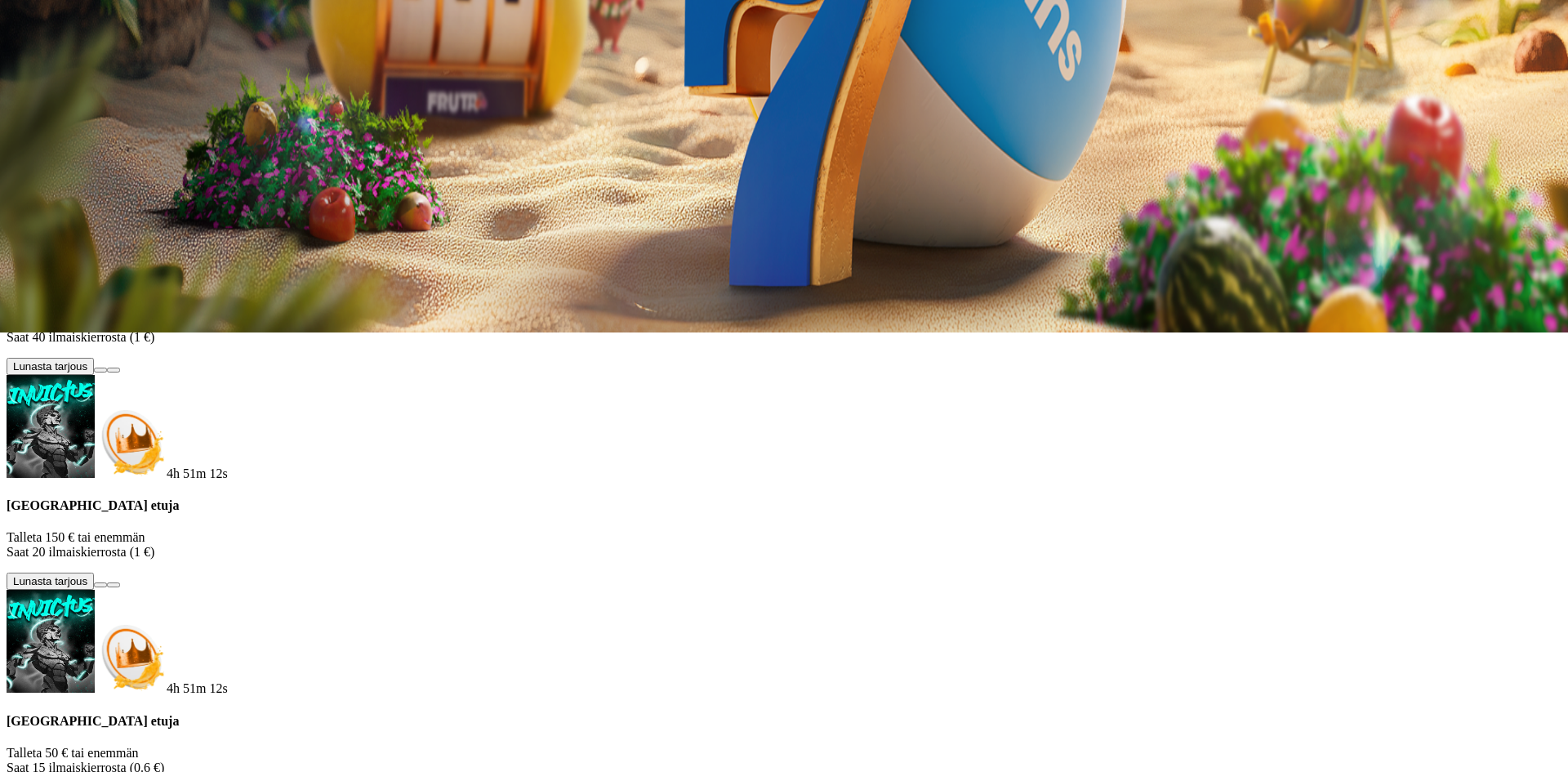
click at [78, 152] on button at bounding box center [72, 154] width 13 height 5
